Goal: Communication & Community: Answer question/provide support

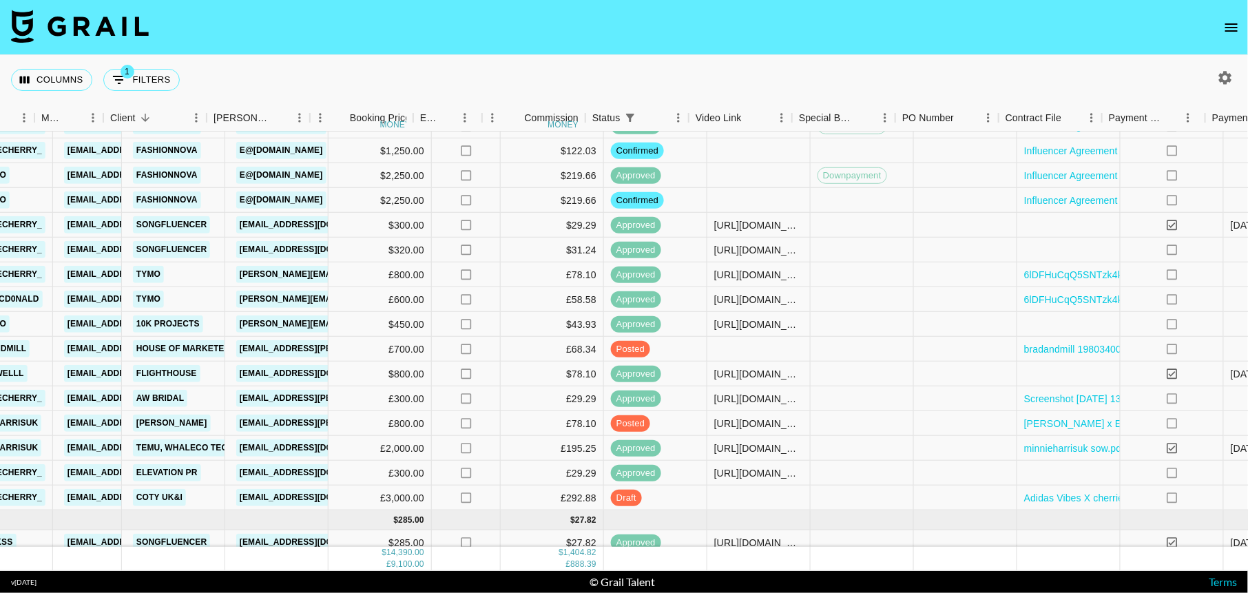
scroll to position [334, 573]
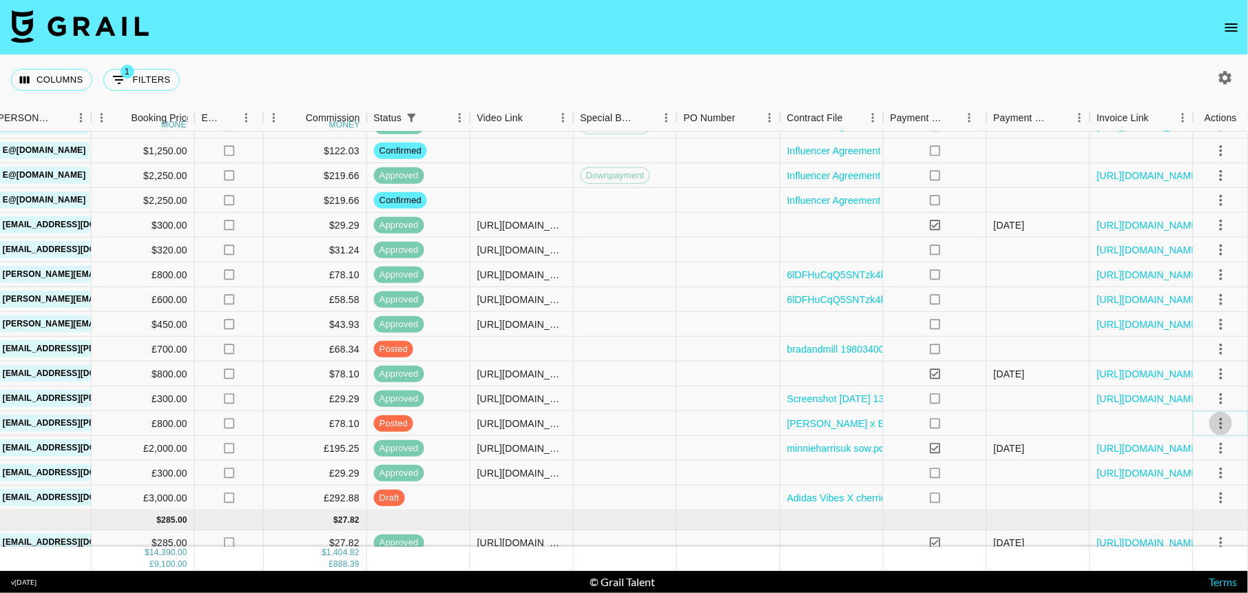
click at [1215, 422] on icon "select merge strategy" at bounding box center [1221, 423] width 17 height 17
click at [1185, 548] on div "Approve" at bounding box center [1191, 551] width 42 height 17
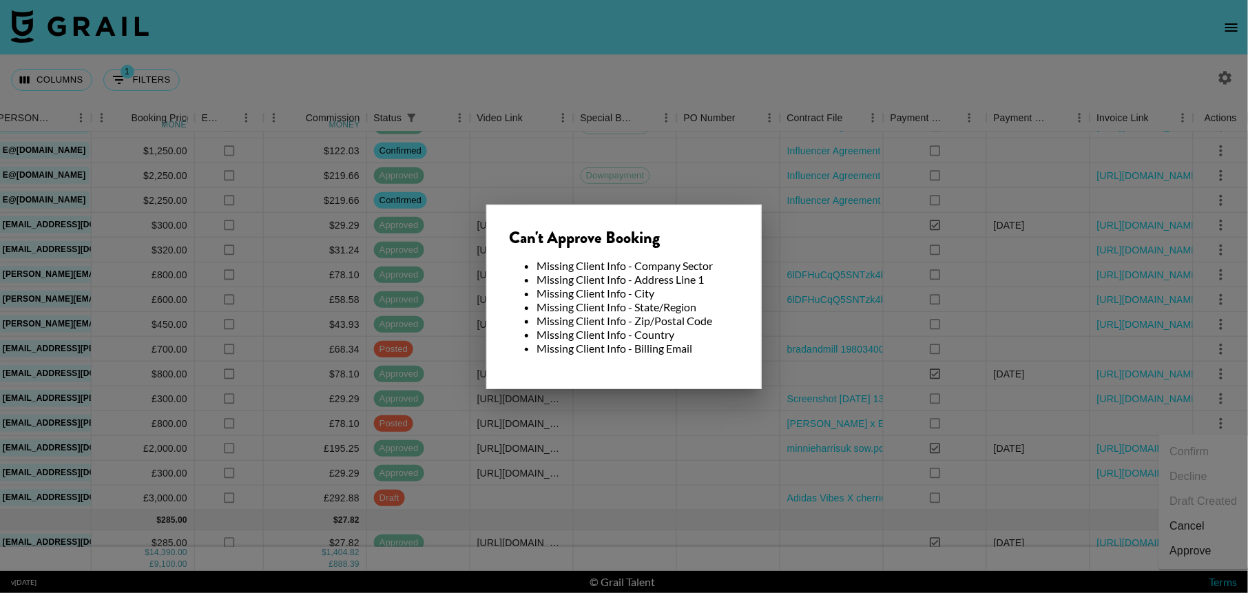
click at [716, 205] on div "Can't Approve Booking Missing Client Info - Company Sector Missing Client Info …" at bounding box center [624, 297] width 276 height 185
click at [528, 152] on div at bounding box center [624, 296] width 1248 height 593
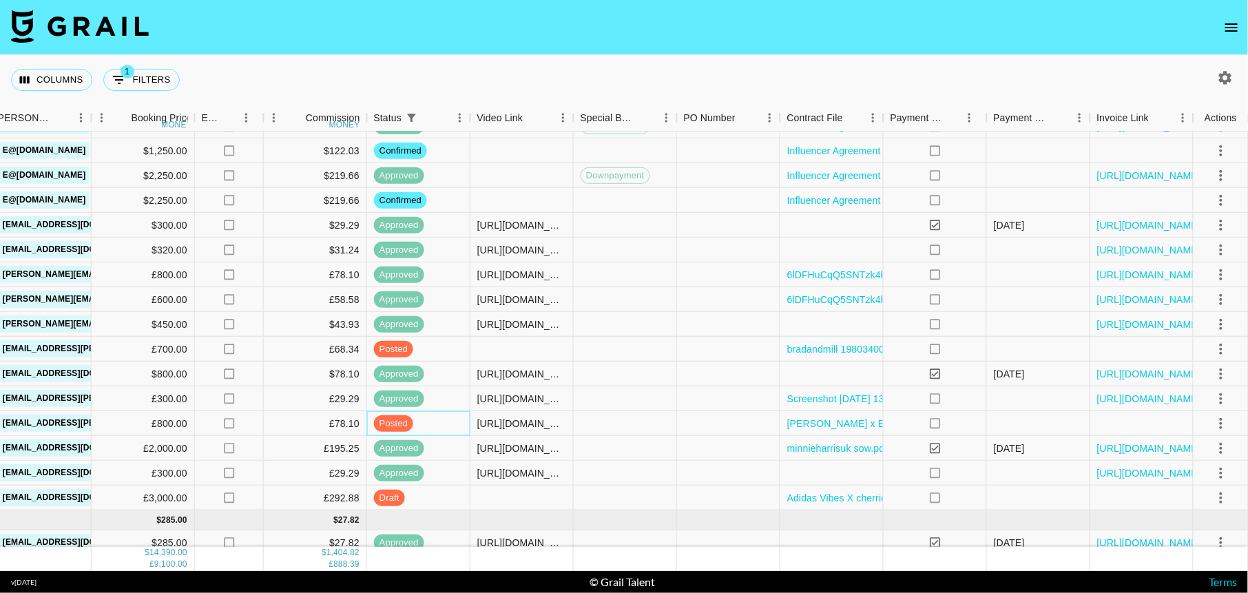
click at [428, 424] on div "posted" at bounding box center [418, 423] width 103 height 25
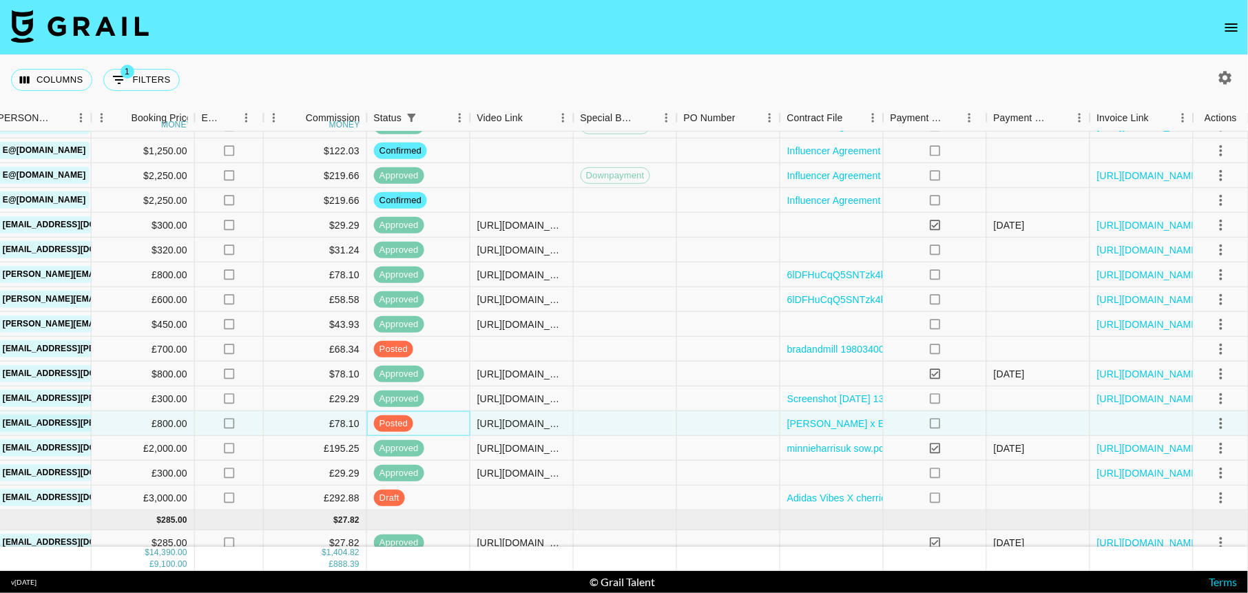
click at [428, 424] on div "posted" at bounding box center [418, 423] width 103 height 25
click at [78, 422] on link "[EMAIL_ADDRESS][PERSON_NAME][DOMAIN_NAME]" at bounding box center [111, 423] width 225 height 17
click at [0, 0] on section "Columns 1 Filters + Booking Month Due Airtable ID Talent Manager Client [PERSON…" at bounding box center [624, 296] width 1248 height 593
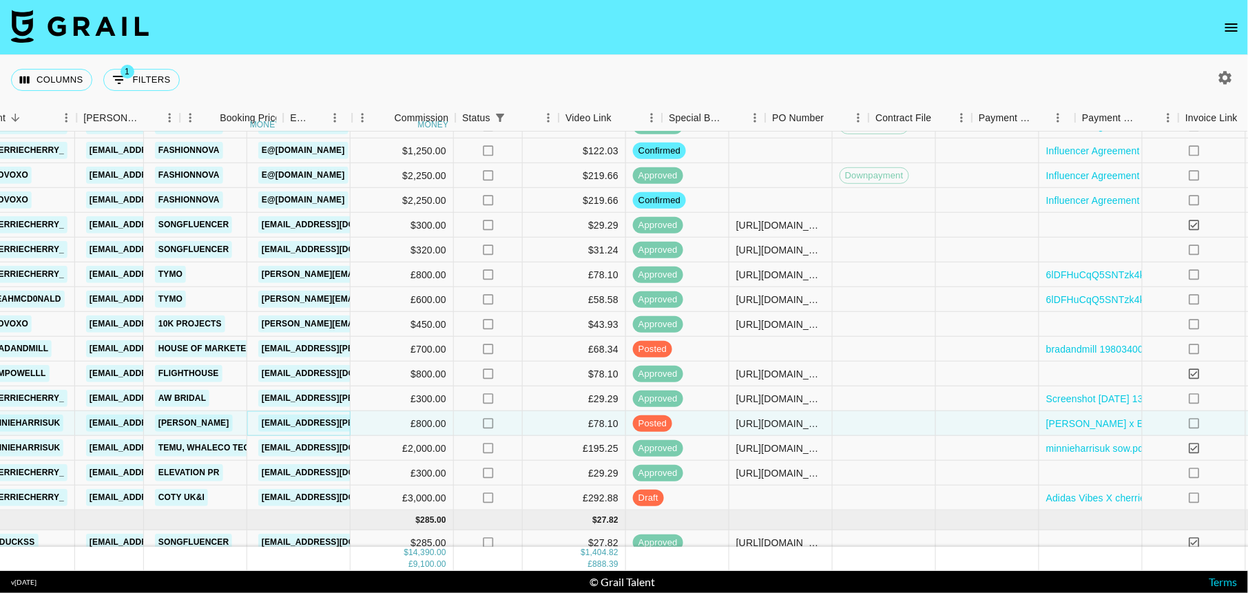
scroll to position [334, 291]
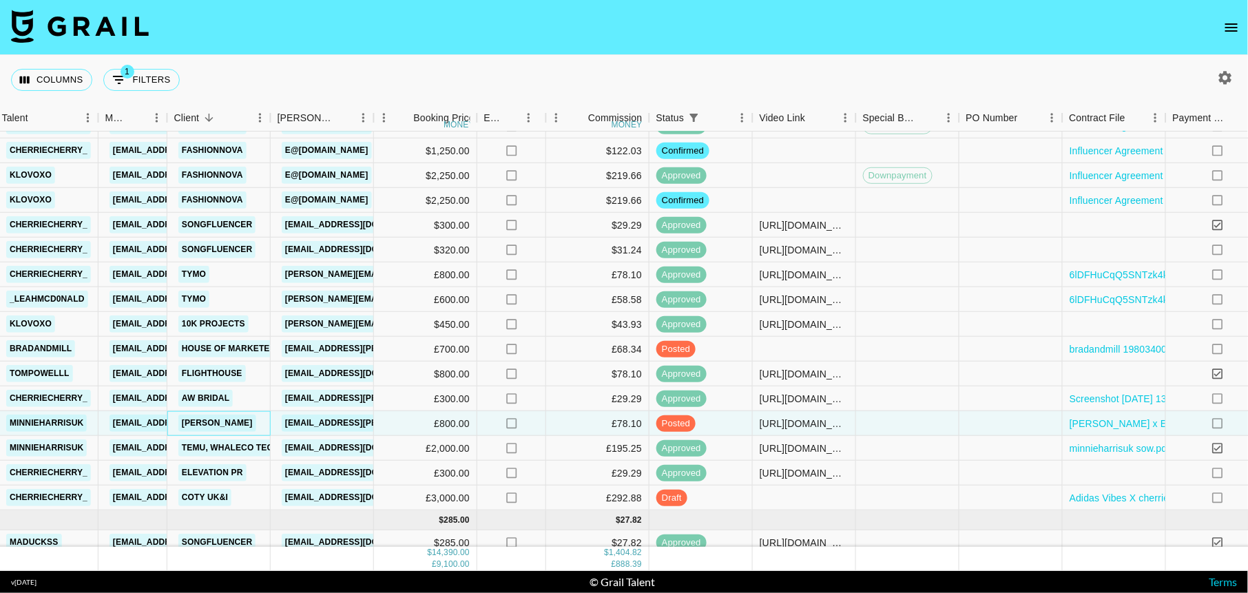
click at [236, 428] on div "[PERSON_NAME]" at bounding box center [218, 423] width 103 height 25
click at [222, 422] on link "[PERSON_NAME]" at bounding box center [217, 423] width 78 height 17
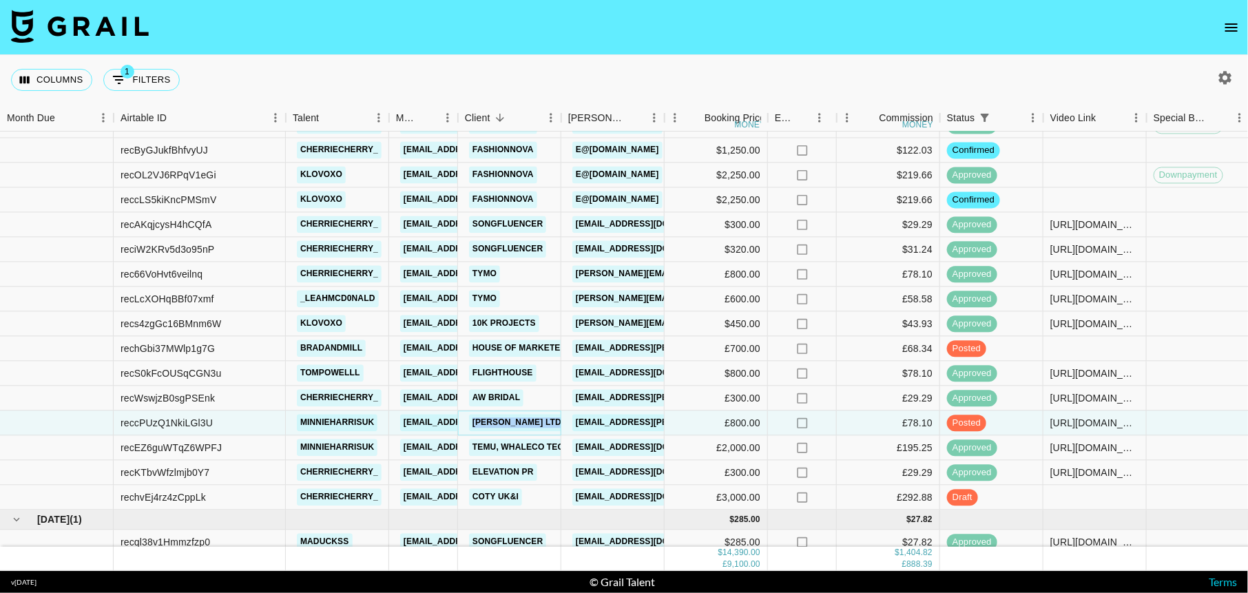
scroll to position [341, 0]
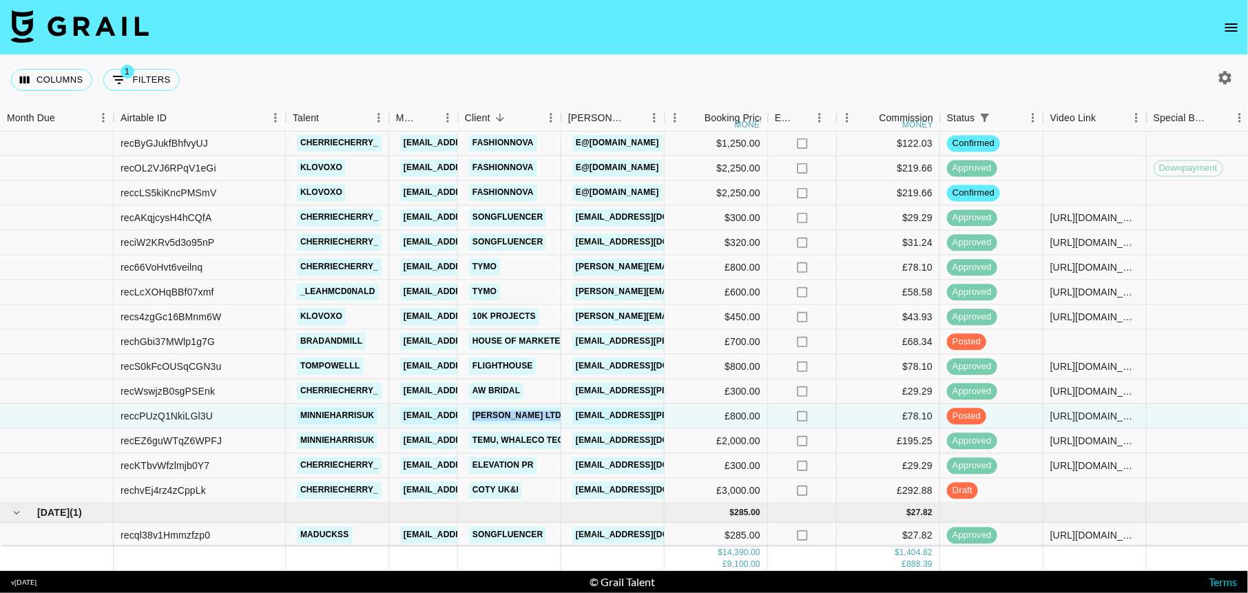
click at [1222, 83] on icon "button" at bounding box center [1225, 78] width 17 height 17
select select "[DATE]"
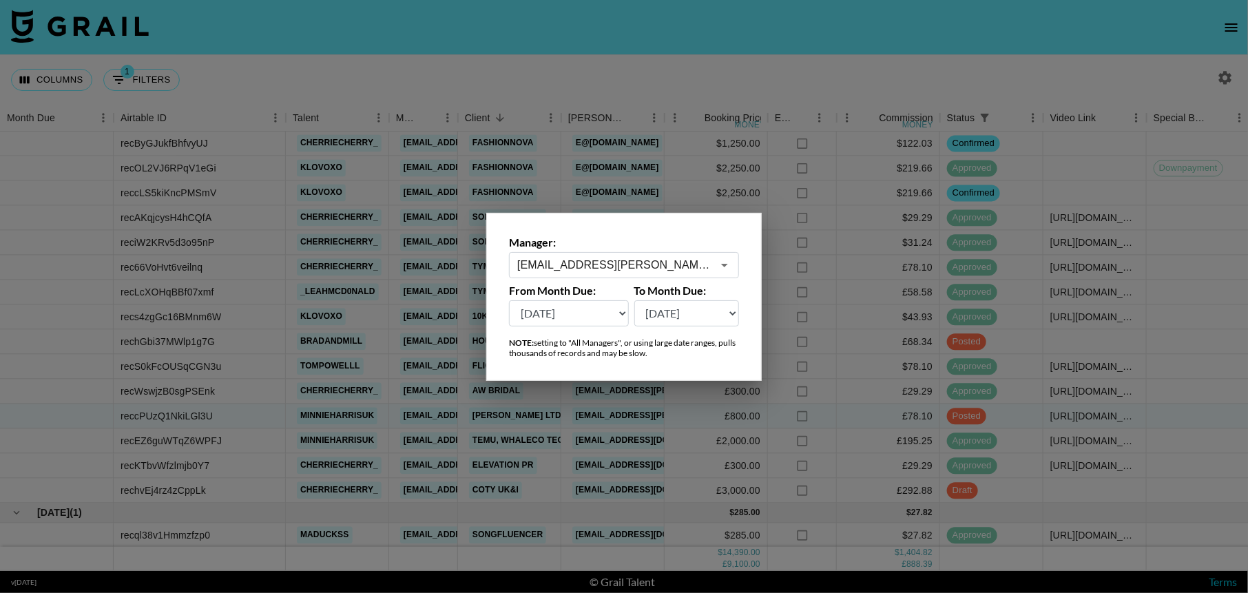
click at [678, 264] on input "[EMAIL_ADDRESS][PERSON_NAME][DOMAIN_NAME]" at bounding box center [614, 265] width 195 height 16
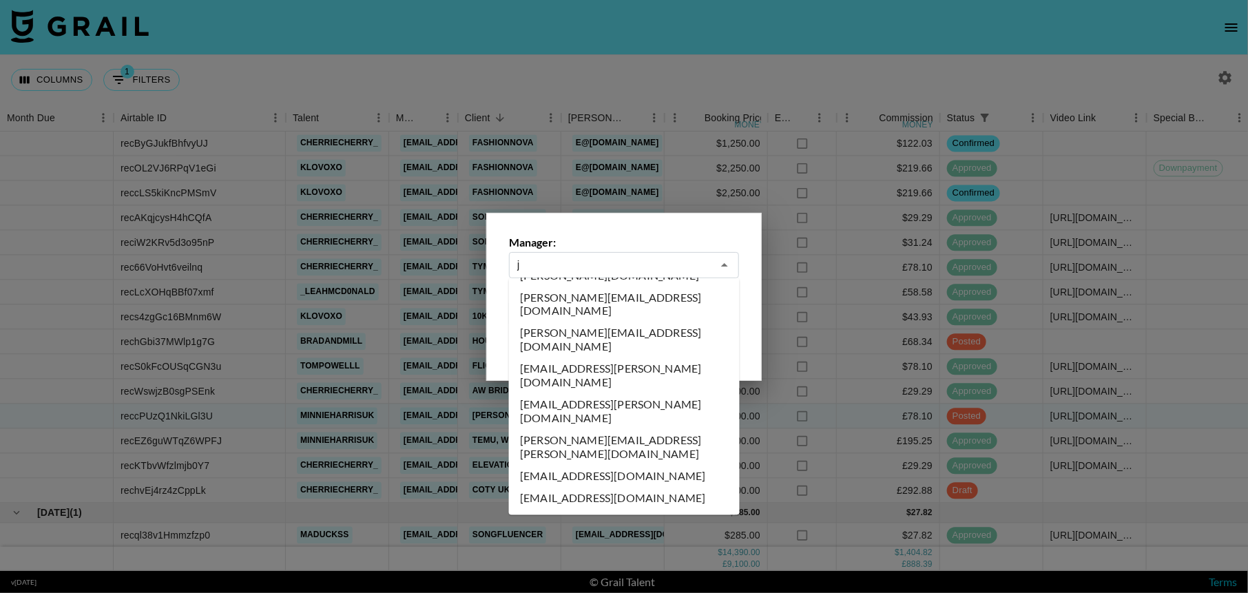
scroll to position [0, 0]
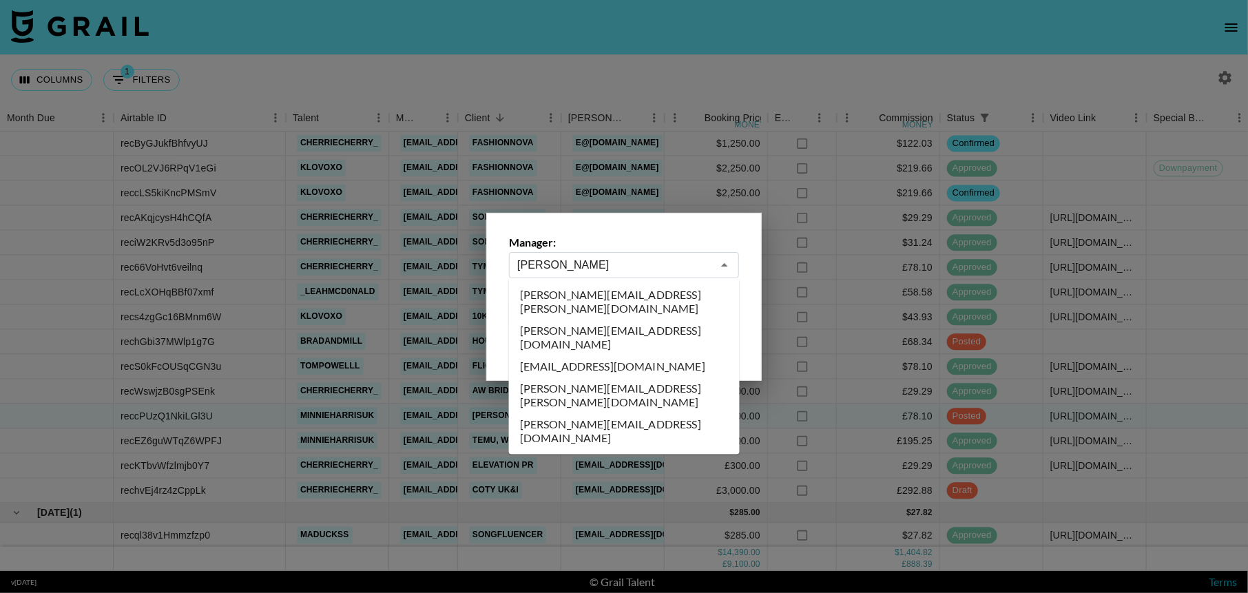
click at [665, 377] on li "[PERSON_NAME][EMAIL_ADDRESS][PERSON_NAME][DOMAIN_NAME]" at bounding box center [624, 395] width 231 height 36
type input "[PERSON_NAME][EMAIL_ADDRESS][PERSON_NAME][DOMAIN_NAME]"
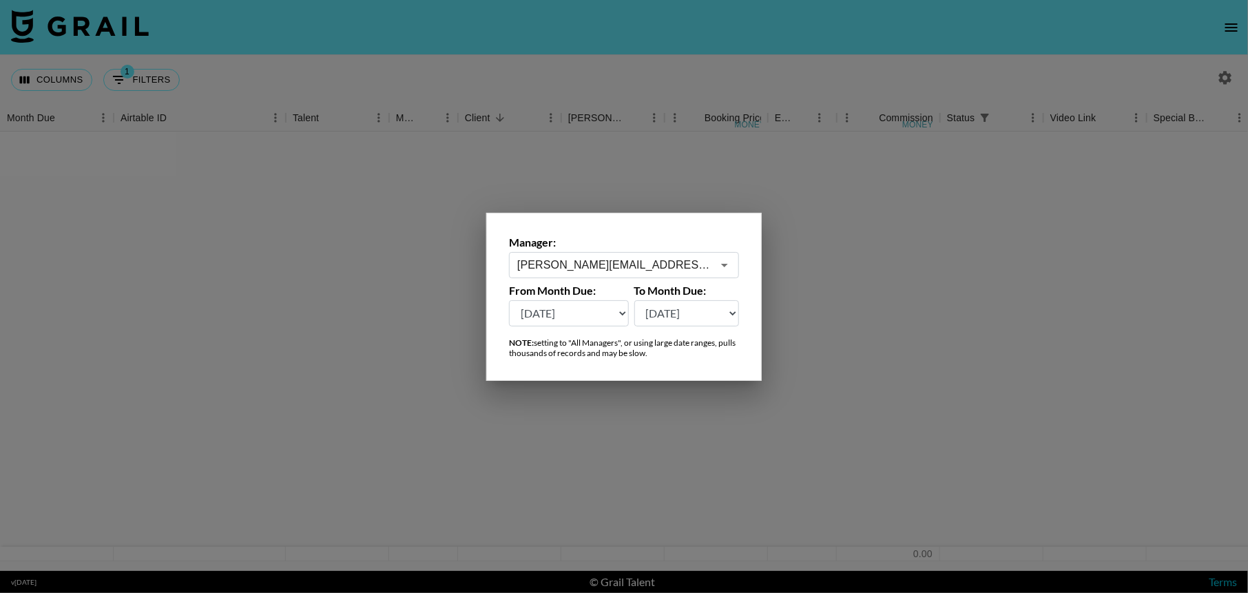
click at [373, 60] on div at bounding box center [624, 296] width 1248 height 593
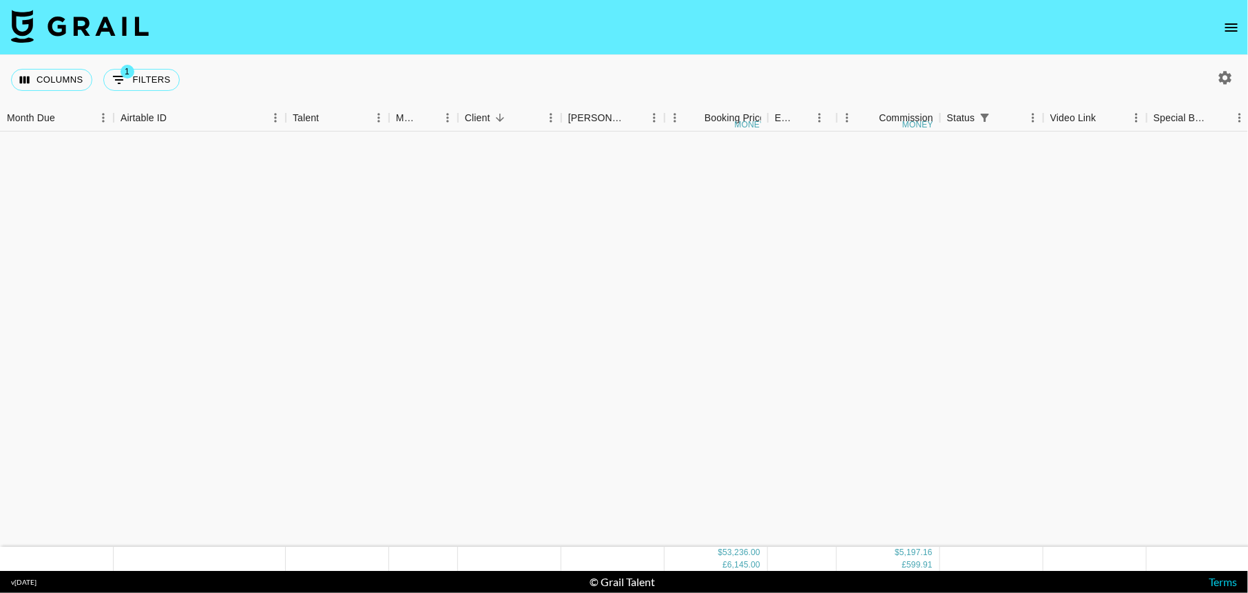
scroll to position [1168, 0]
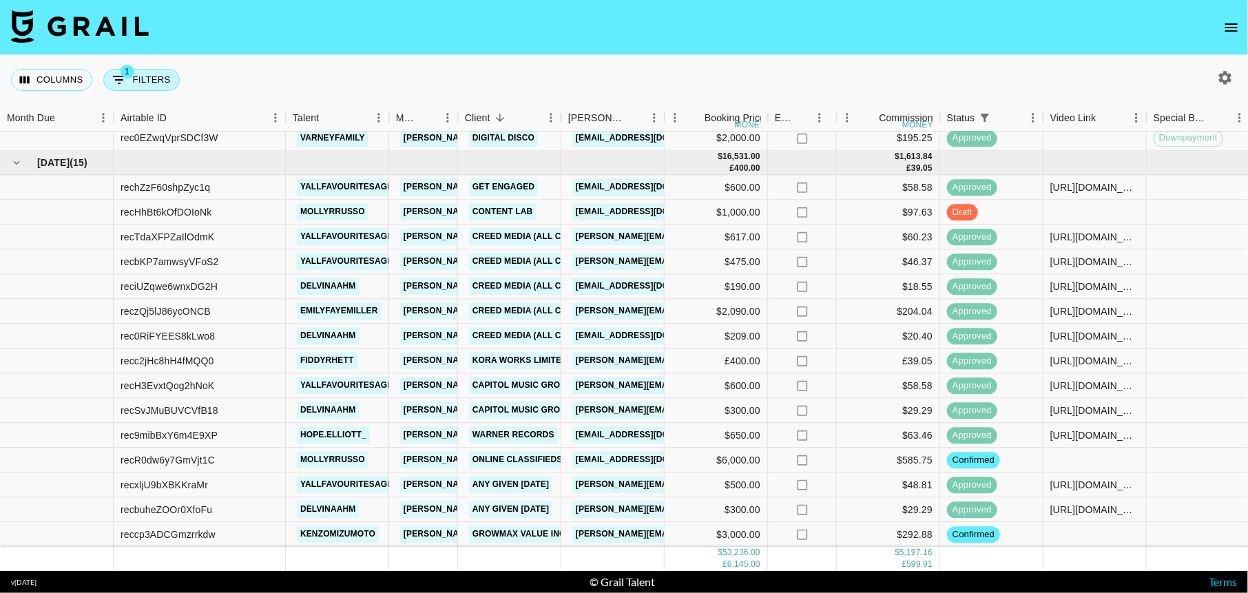
click at [160, 80] on button "1 Filters" at bounding box center [141, 80] width 76 height 22
select select "status"
select select "isAnyOf"
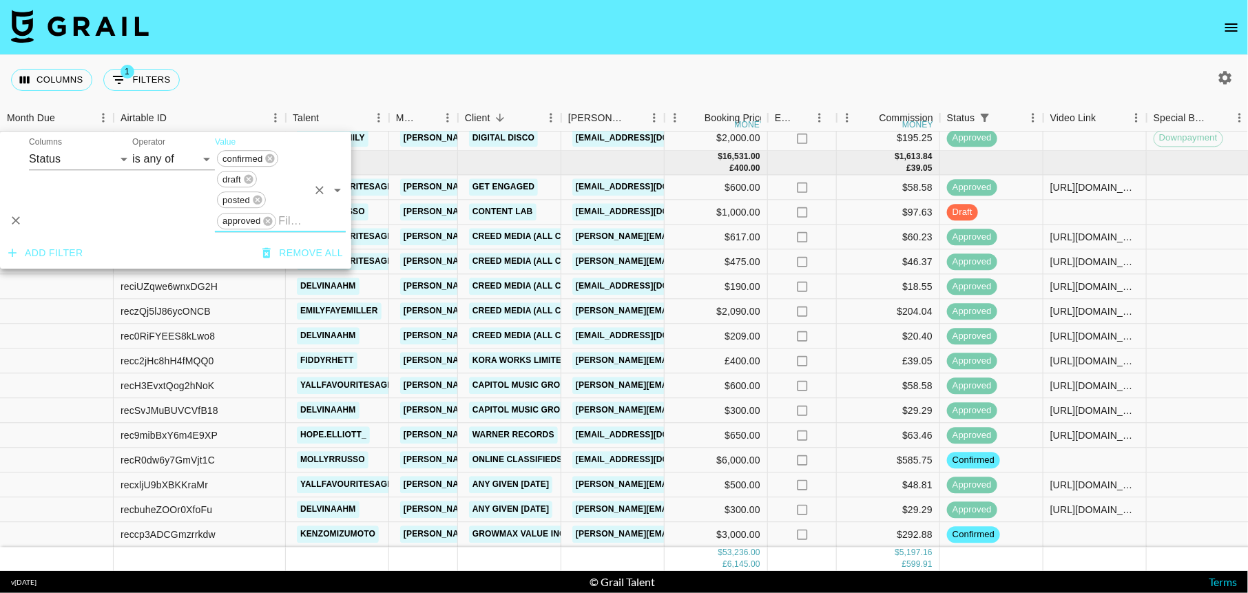
click at [24, 225] on button "Delete" at bounding box center [16, 221] width 21 height 21
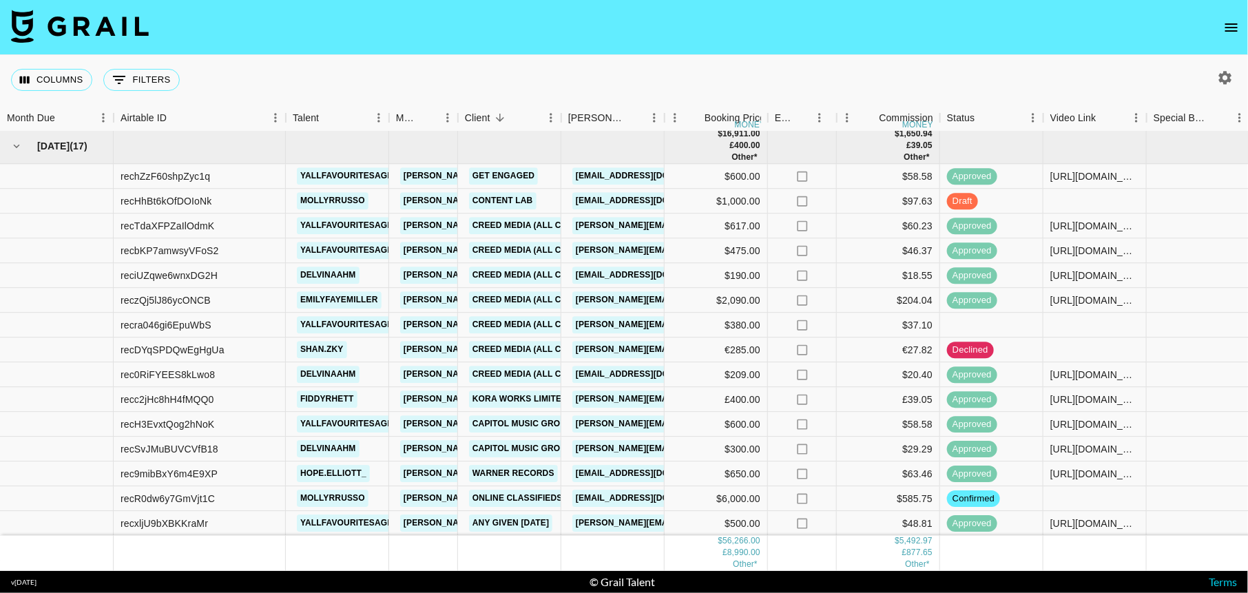
scroll to position [1464, 0]
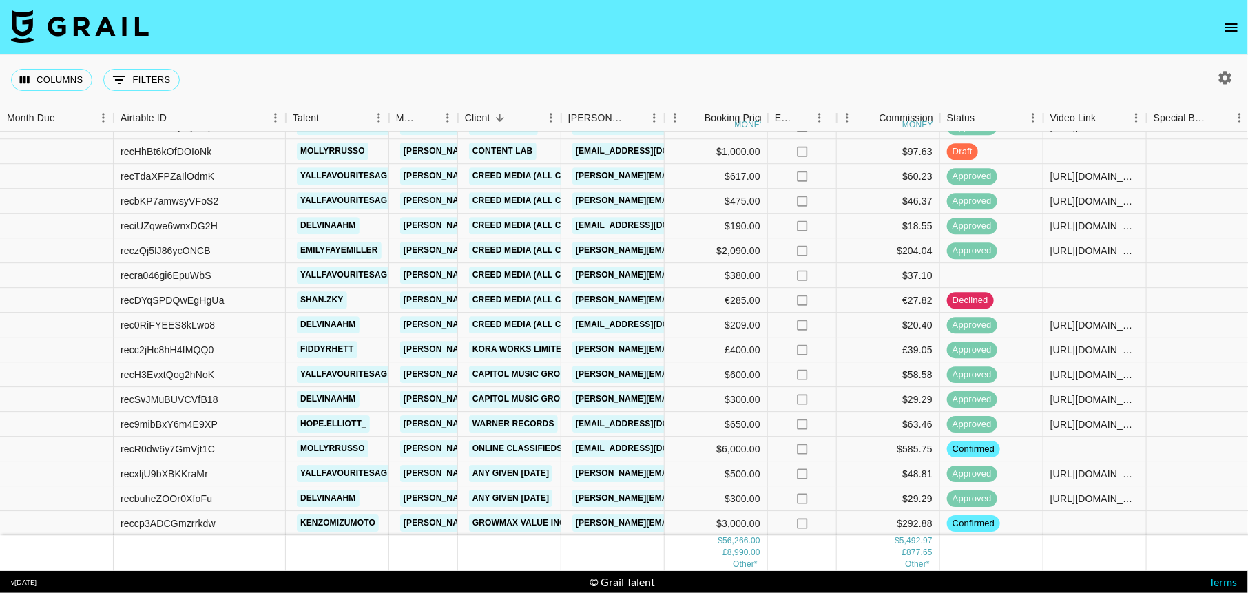
click at [1225, 72] on icon "button" at bounding box center [1225, 77] width 13 height 13
select select "[DATE]"
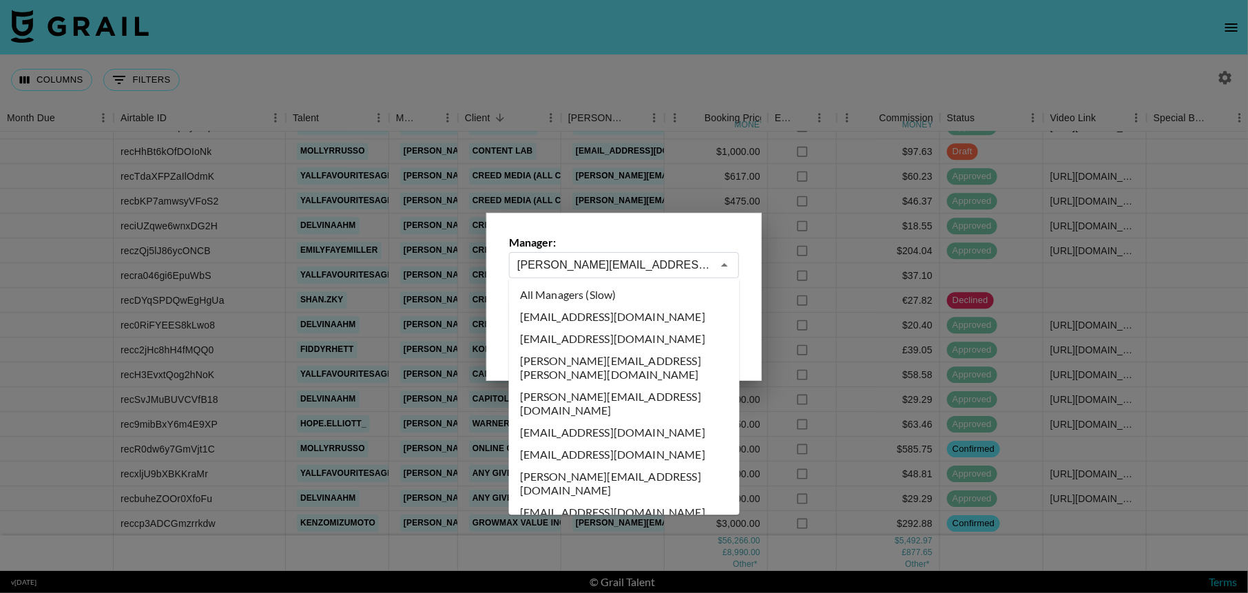
click at [652, 272] on input "[PERSON_NAME][EMAIL_ADDRESS][PERSON_NAME][DOMAIN_NAME]" at bounding box center [614, 265] width 195 height 16
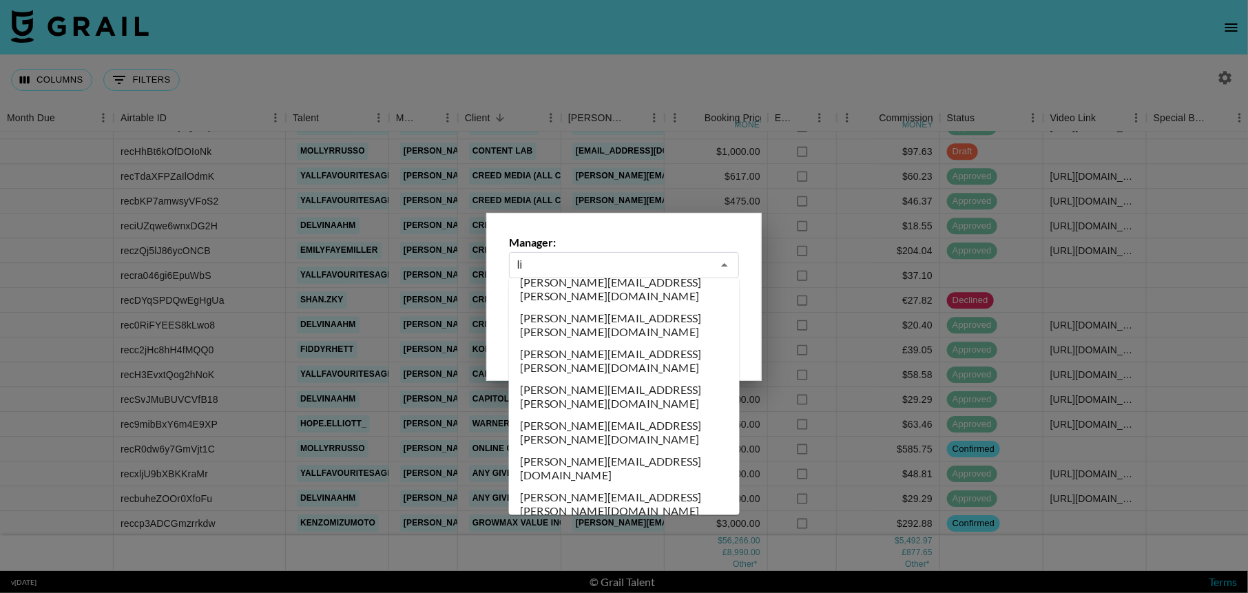
scroll to position [0, 0]
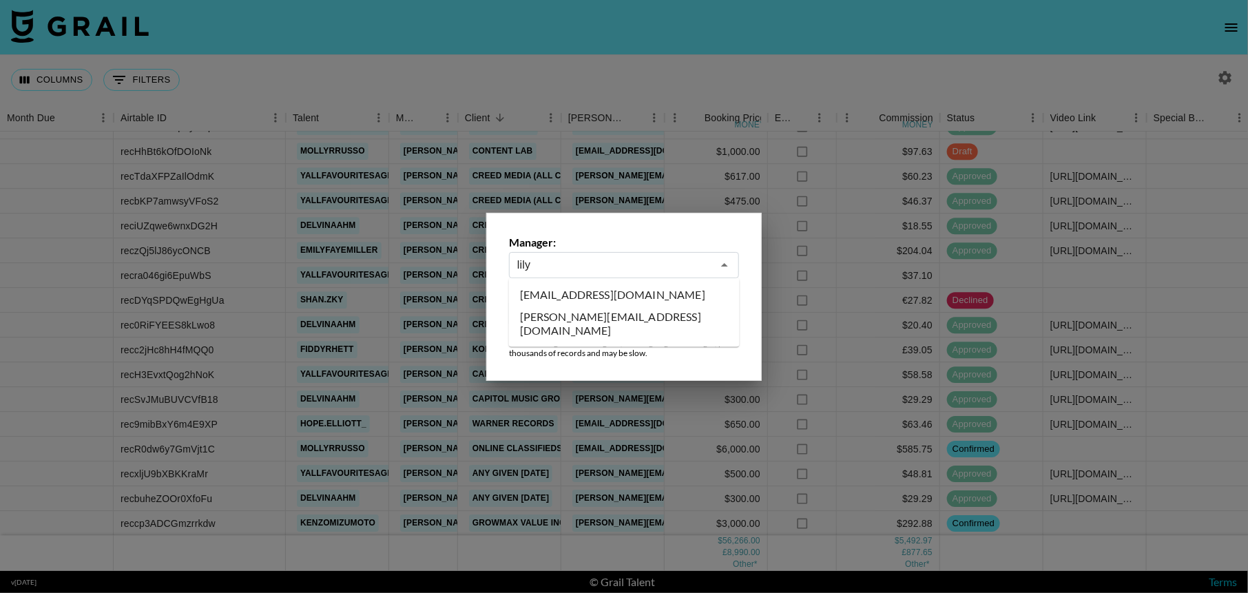
click at [615, 291] on li "[EMAIL_ADDRESS][DOMAIN_NAME]" at bounding box center [624, 295] width 231 height 22
type input "[EMAIL_ADDRESS][DOMAIN_NAME]"
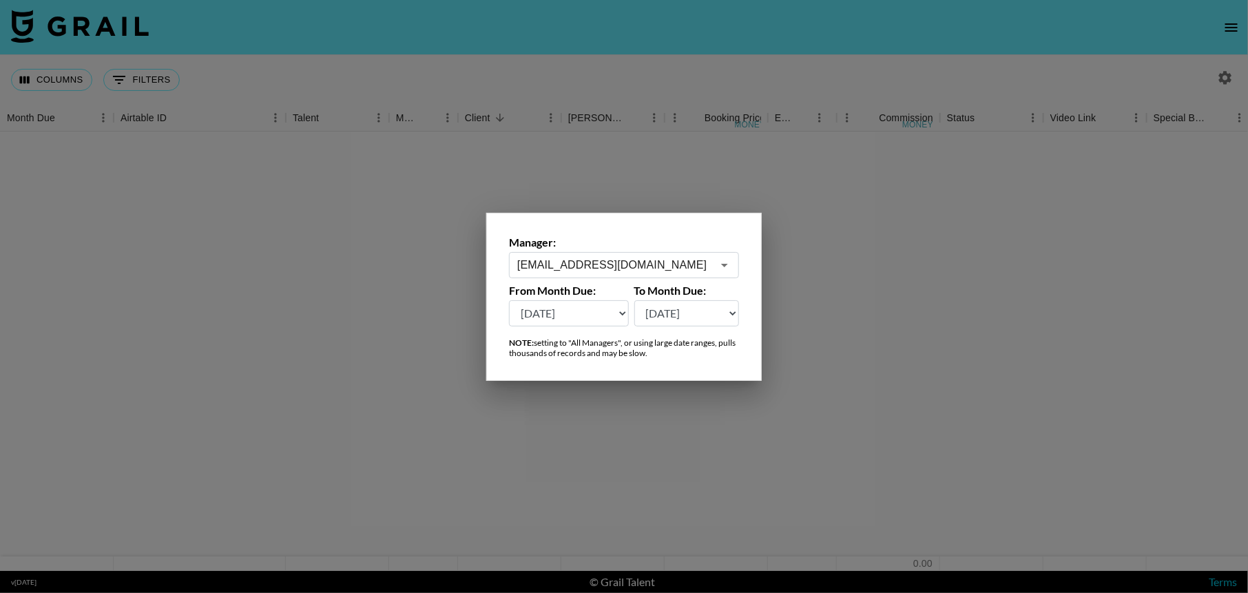
click at [627, 138] on div at bounding box center [624, 296] width 1248 height 593
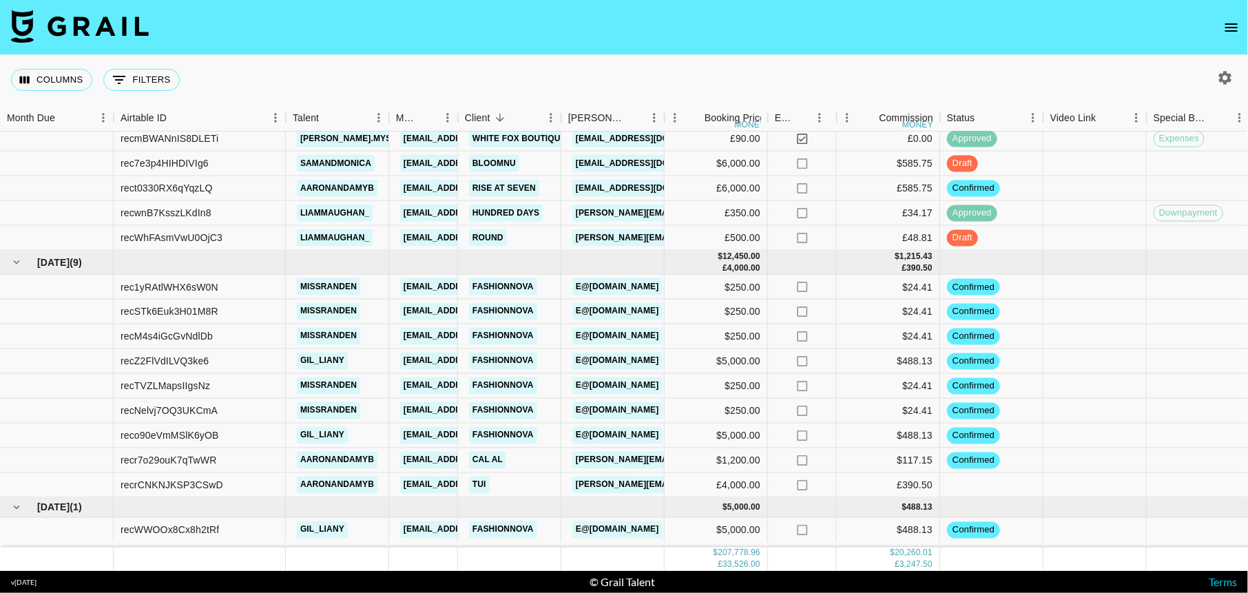
scroll to position [3356, 0]
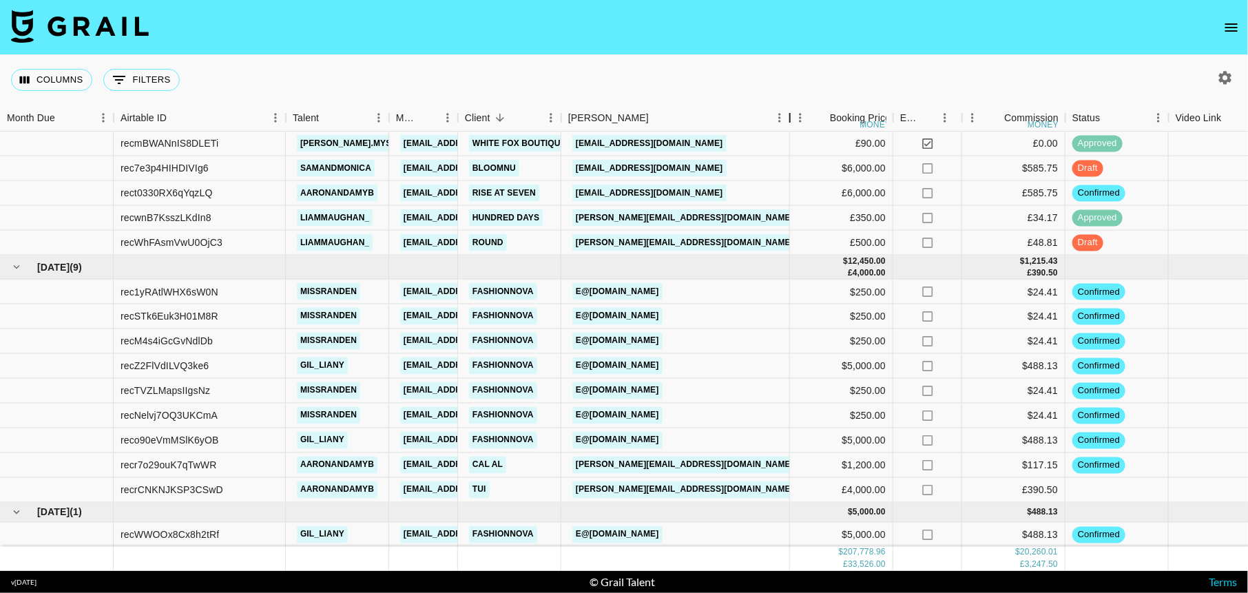
drag, startPoint x: 666, startPoint y: 112, endPoint x: 791, endPoint y: 97, distance: 126.2
click at [791, 97] on div "Columns 0 Filters + Booking Month Due Airtable ID Talent Manager Client [PERSON…" at bounding box center [624, 313] width 1248 height 516
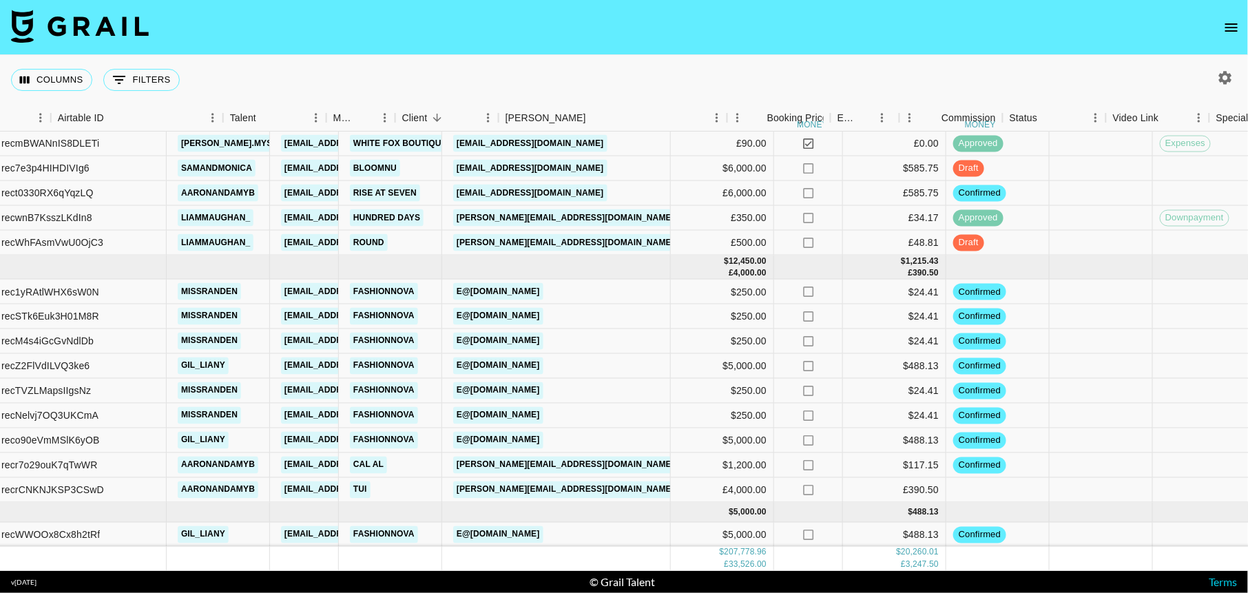
scroll to position [3356, 63]
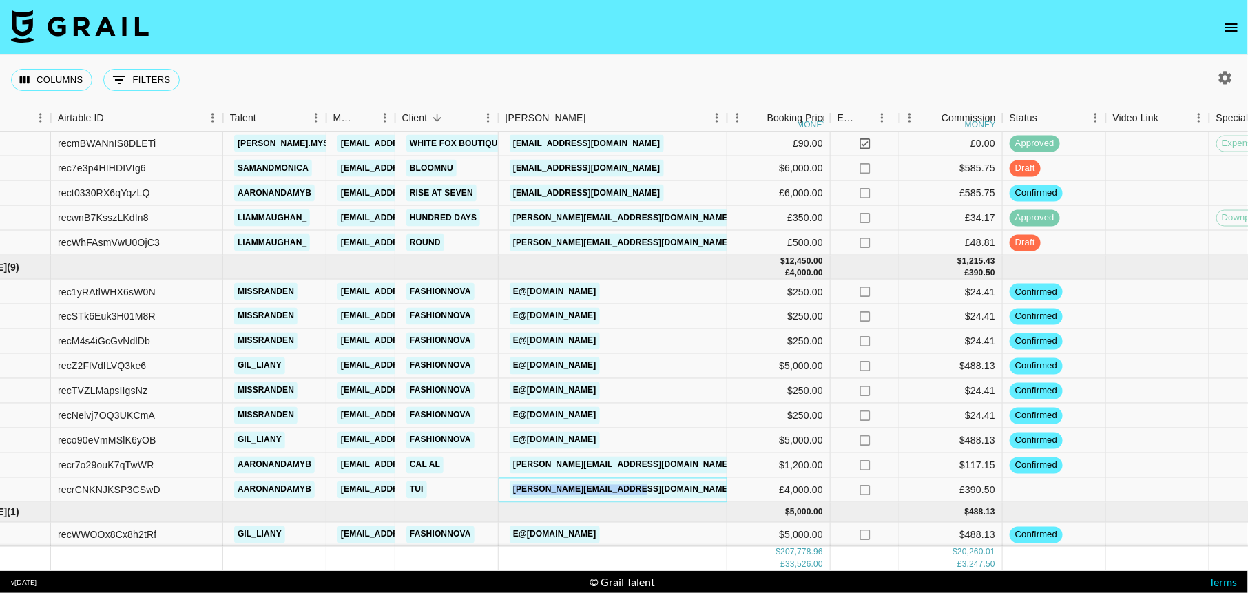
drag, startPoint x: 705, startPoint y: 485, endPoint x: 490, endPoint y: 481, distance: 214.9
click at [490, 481] on div "recrCNKNJKSP3CSwD aaronandamyb [EMAIL_ADDRESS][DOMAIN_NAME] [PERSON_NAME] [PERS…" at bounding box center [910, 490] width 1947 height 25
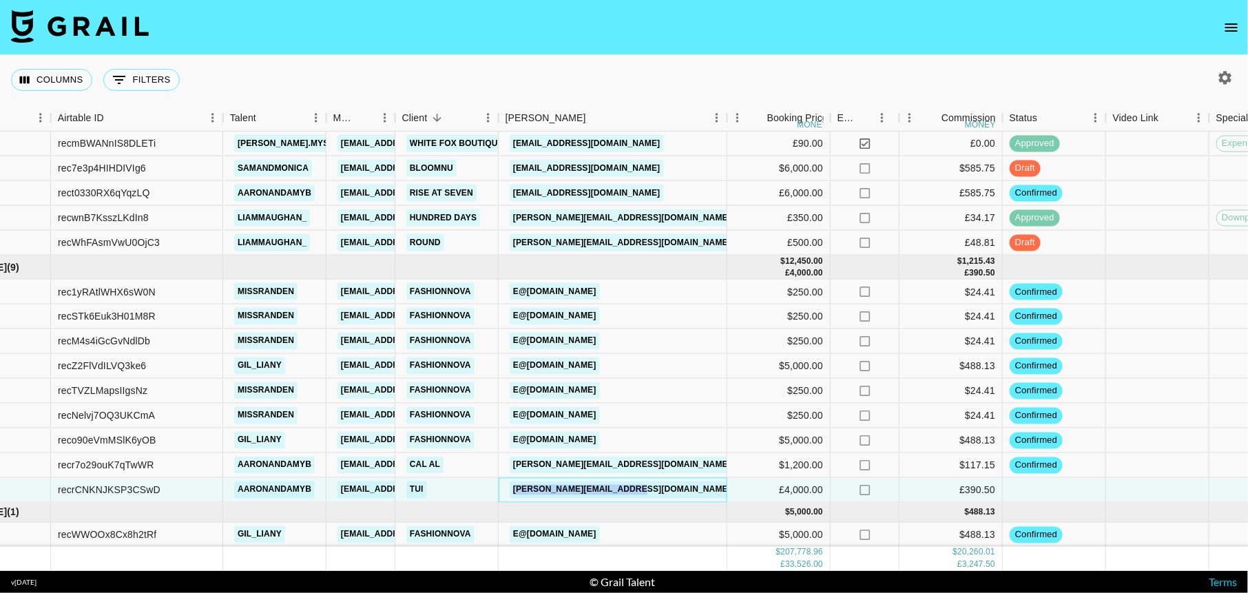
copy div "[PERSON_NAME][EMAIL_ADDRESS][DOMAIN_NAME]"
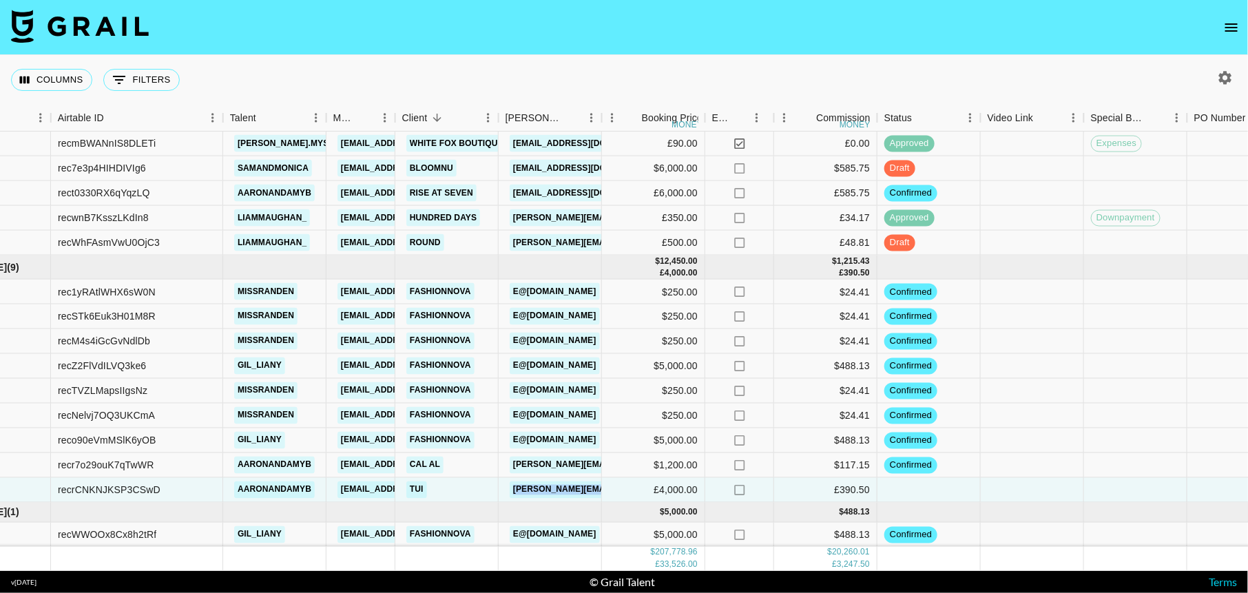
scroll to position [2534, 63]
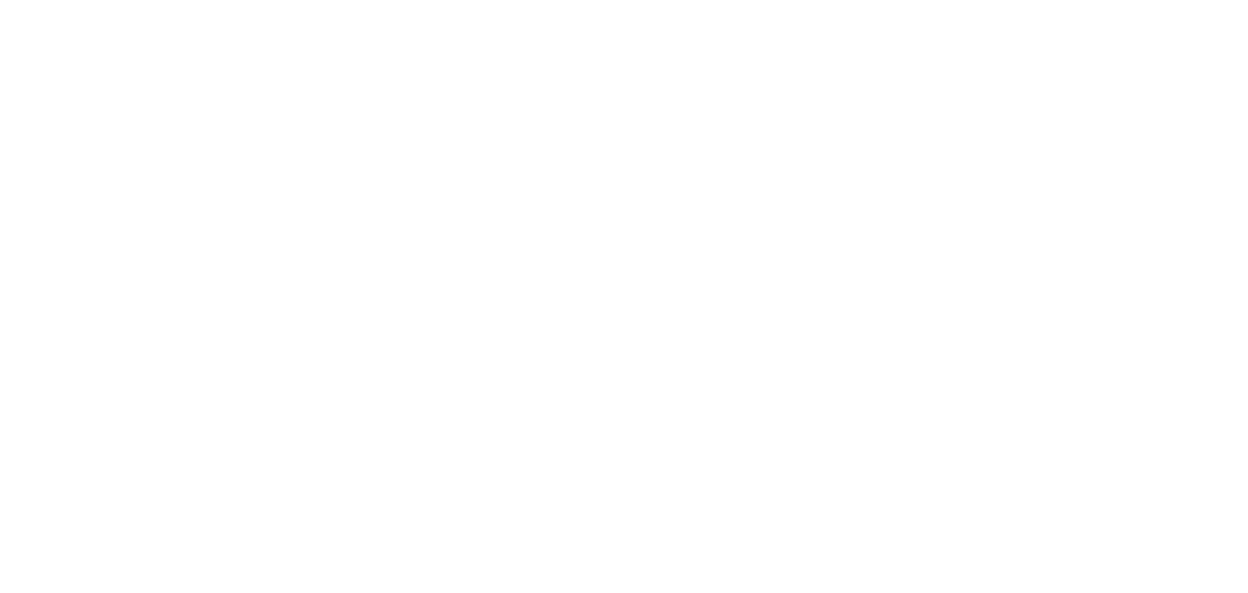
select select "Brand"
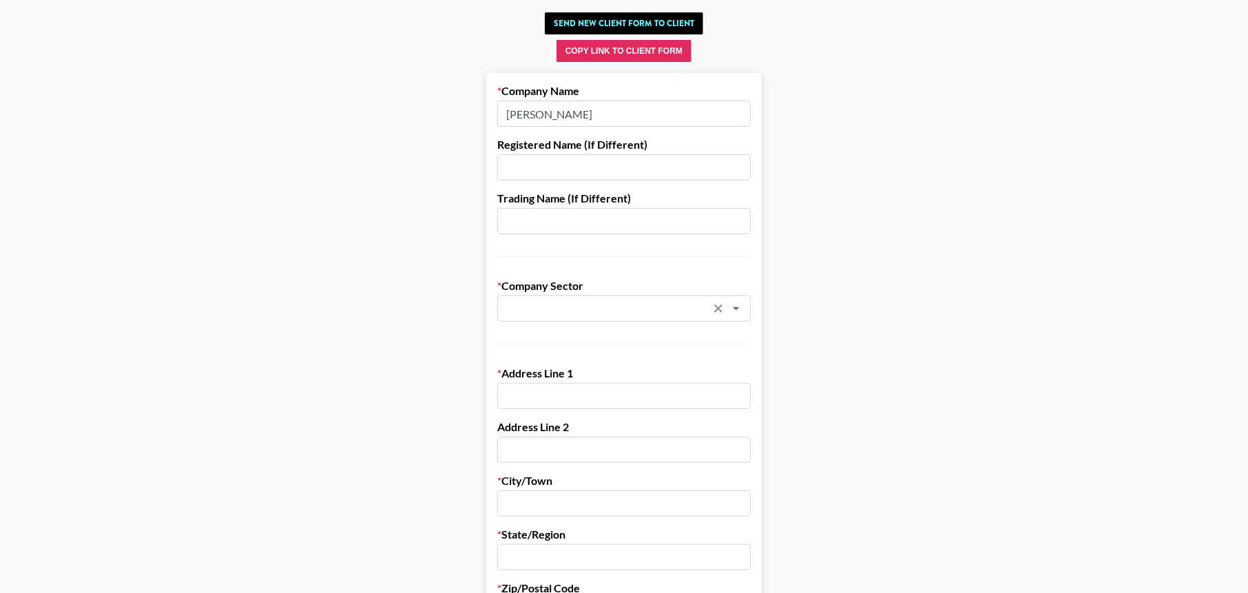
scroll to position [71, 0]
click at [657, 17] on button "Send New Client Form to Client" at bounding box center [624, 23] width 158 height 22
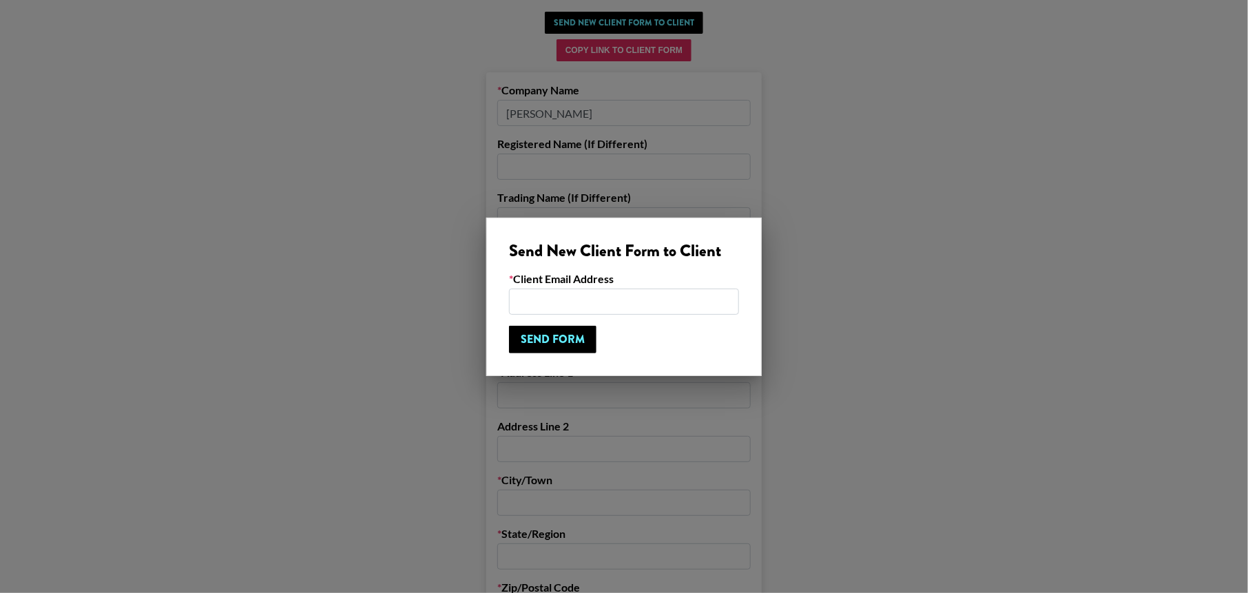
click at [577, 293] on input "email" at bounding box center [624, 302] width 230 height 26
type input "[EMAIL_ADDRESS][PERSON_NAME][DOMAIN_NAME]"
click at [524, 335] on input "Send Form" at bounding box center [552, 340] width 87 height 28
